Goal: Task Accomplishment & Management: Manage account settings

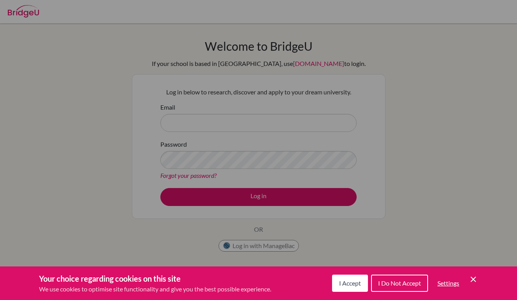
click at [352, 283] on span "I Accept" at bounding box center [350, 282] width 22 height 7
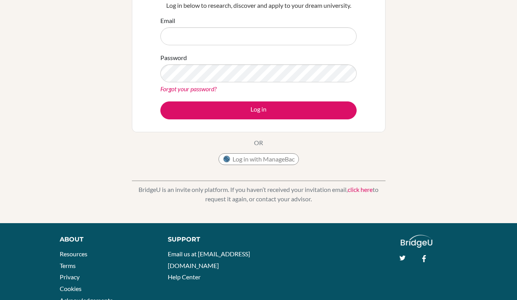
scroll to position [86, 0]
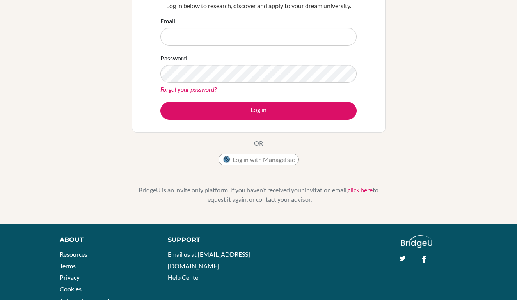
click at [290, 162] on button "Log in with ManageBac" at bounding box center [259, 160] width 80 height 12
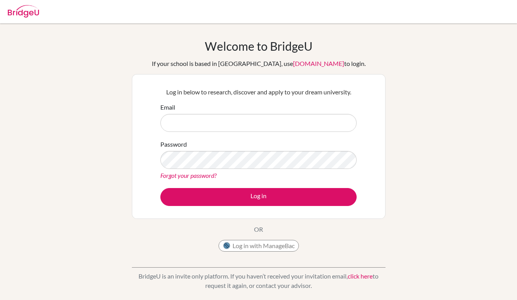
click at [245, 245] on button "Log in with ManageBac" at bounding box center [259, 246] width 80 height 12
click at [230, 130] on input "Email" at bounding box center [258, 123] width 196 height 18
click at [342, 121] on input "Email" at bounding box center [258, 123] width 196 height 18
click at [278, 121] on input "Email" at bounding box center [258, 123] width 196 height 18
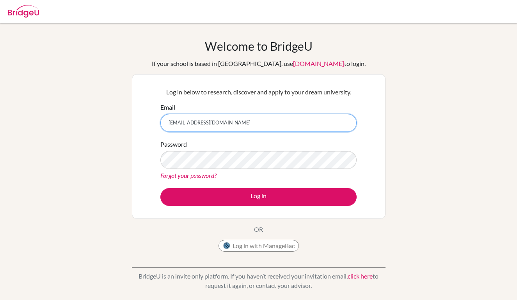
type input "mhq_05@outlook.com"
click at [212, 174] on link "Forgot your password?" at bounding box center [188, 175] width 56 height 7
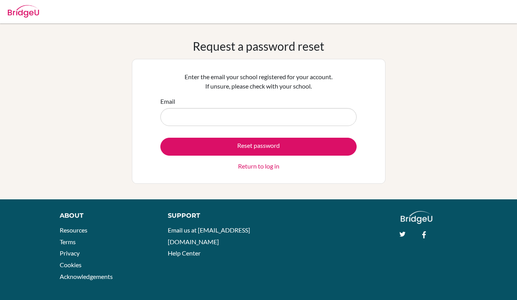
drag, startPoint x: 0, startPoint y: 0, endPoint x: 207, endPoint y: 117, distance: 238.0
click at [207, 117] on input "Email" at bounding box center [258, 117] width 196 height 18
type input "M"
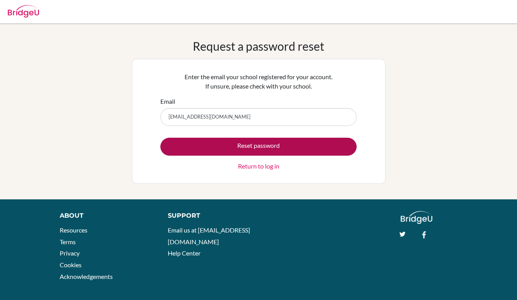
type input "[EMAIL_ADDRESS][DOMAIN_NAME]"
click at [219, 146] on button "Reset password" at bounding box center [258, 147] width 196 height 18
